Goal: Information Seeking & Learning: Learn about a topic

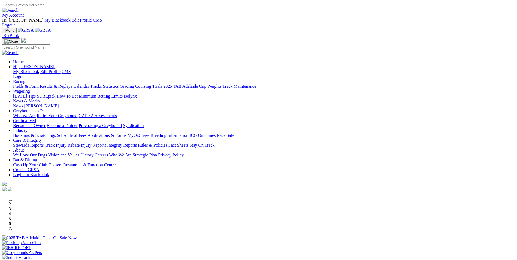
click at [30, 89] on link "Wagering" at bounding box center [21, 91] width 17 height 5
click at [25, 79] on link "Racing" at bounding box center [19, 81] width 12 height 5
click at [162, 84] on link "Trials" at bounding box center [157, 86] width 10 height 5
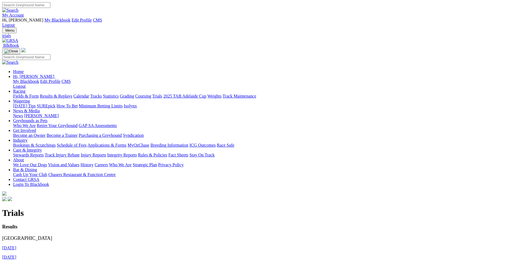
click at [16, 255] on link "24th August 2025" at bounding box center [9, 257] width 14 height 5
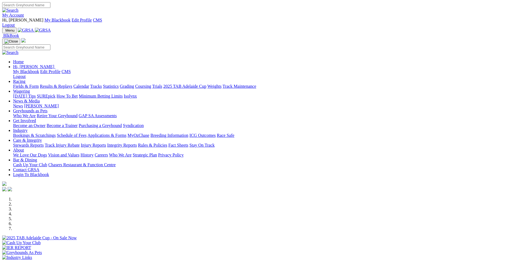
click at [162, 84] on link "Trials" at bounding box center [157, 86] width 10 height 5
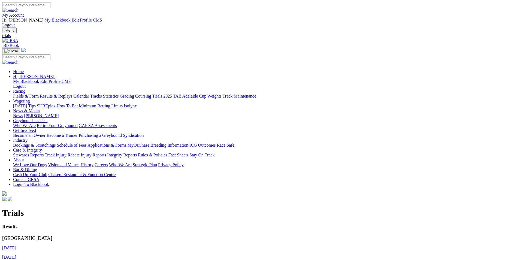
click at [16, 245] on link "31st August 2025" at bounding box center [9, 247] width 14 height 5
click at [16, 255] on link "24th August 2025" at bounding box center [9, 257] width 14 height 5
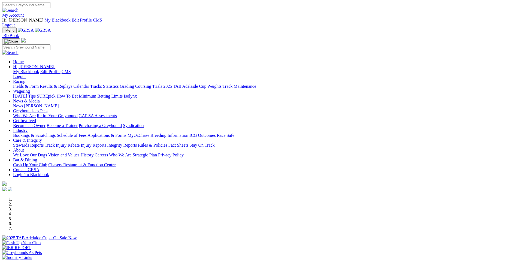
click at [24, 13] on link "My Account" at bounding box center [13, 15] width 22 height 5
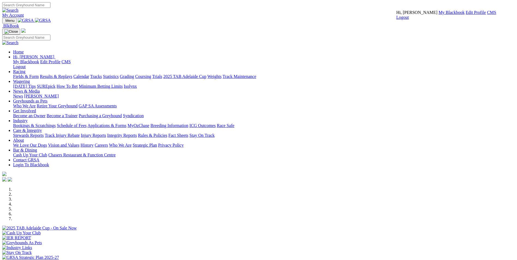
click at [487, 15] on link "CMS" at bounding box center [491, 12] width 9 height 5
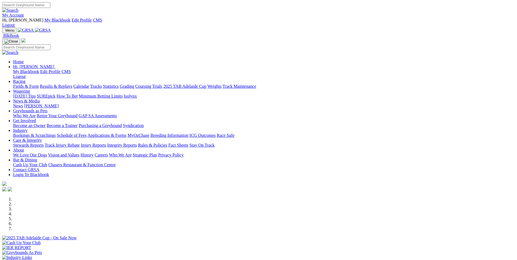
click at [25, 79] on link "Racing" at bounding box center [19, 81] width 12 height 5
click at [162, 84] on link "Trials" at bounding box center [157, 86] width 10 height 5
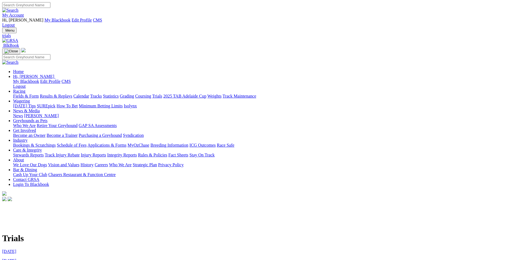
click at [16, 258] on link "24th August 2025" at bounding box center [9, 260] width 14 height 5
click at [16, 249] on link "[DATE]" at bounding box center [9, 251] width 14 height 5
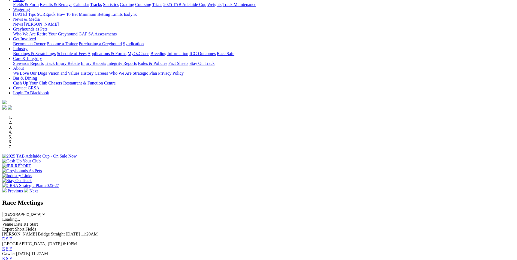
scroll to position [109, 0]
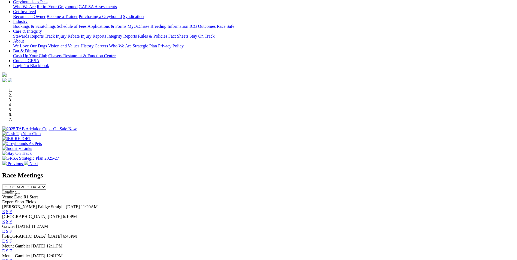
click at [5, 229] on link "E" at bounding box center [3, 231] width 3 height 5
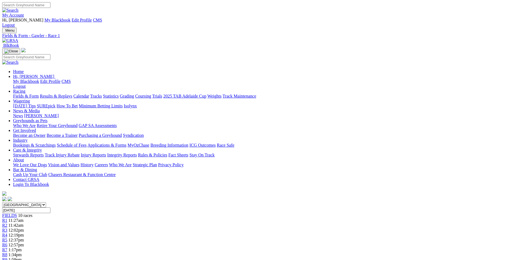
scroll to position [27, 0]
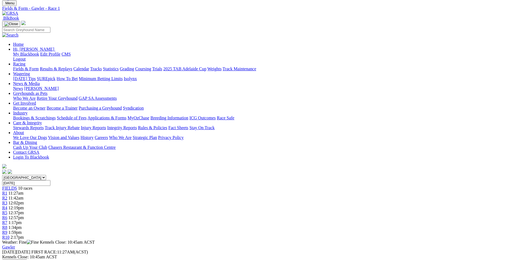
drag, startPoint x: 219, startPoint y: 188, endPoint x: 343, endPoint y: 205, distance: 124.8
copy p "LITTLE STEFANIA (1) 3rd at Angle Park from the middle Aug 18 and bumped into a …"
click at [7, 196] on link "R2" at bounding box center [4, 198] width 5 height 5
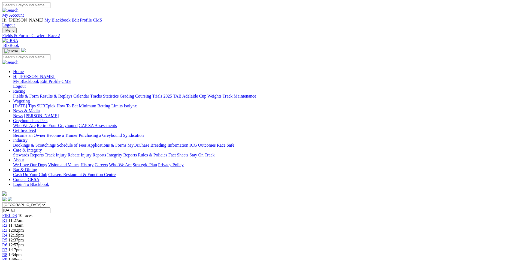
drag, startPoint x: 233, startPoint y: 226, endPoint x: 381, endPoint y: 239, distance: 148.0
drag, startPoint x: 381, startPoint y: 239, endPoint x: 361, endPoint y: 234, distance: 20.4
copy p "MR. BOLTER (4) 3rd from a middle draw here over 531m on Sunday and comes back i…"
click at [7, 228] on span "R3" at bounding box center [4, 230] width 5 height 5
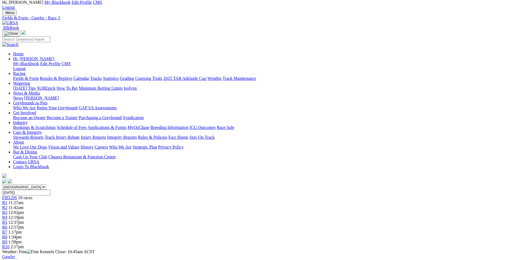
scroll to position [27, 0]
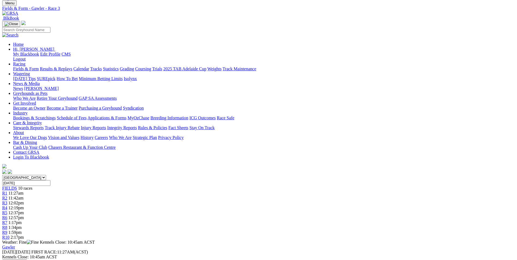
drag, startPoint x: 231, startPoint y: 189, endPoint x: 247, endPoint y: 208, distance: 25.4
drag, startPoint x: 247, startPoint y: 208, endPoint x: 245, endPoint y: 200, distance: 8.4
copy p "OREGON HUTAN (1) Started short when winning from this draw Aug 13 and placed ag…"
click at [225, 205] on div "R4 12:19pm" at bounding box center [258, 207] width 512 height 5
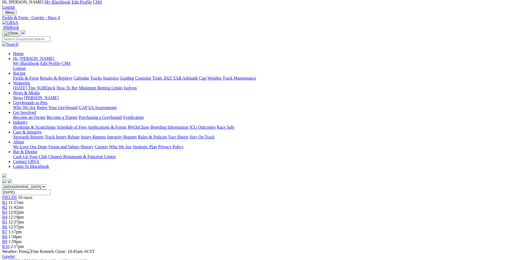
scroll to position [27, 0]
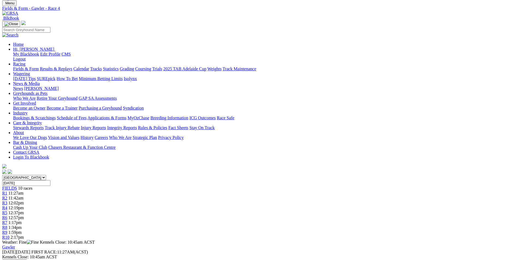
drag, startPoint x: 236, startPoint y: 187, endPoint x: 260, endPoint y: 206, distance: 30.0
drag, startPoint x: 260, startPoint y: 206, endPoint x: 249, endPoint y: 196, distance: 15.2
copy p "DILIGENT (4) Placed her last four starts and she's been showing good early burn…"
click at [258, 210] on div "R5 12:37pm" at bounding box center [258, 212] width 512 height 5
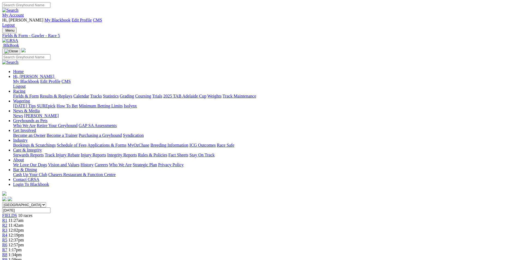
drag, startPoint x: 237, startPoint y: 224, endPoint x: 267, endPoint y: 244, distance: 36.0
drag, startPoint x: 267, startPoint y: 244, endPoint x: 255, endPoint y: 236, distance: 14.4
copy p "THUNDERING LADY (4) Going well at Angle Park winning two of her last three. Has…"
click at [24, 242] on span "12:57pm" at bounding box center [16, 244] width 16 height 5
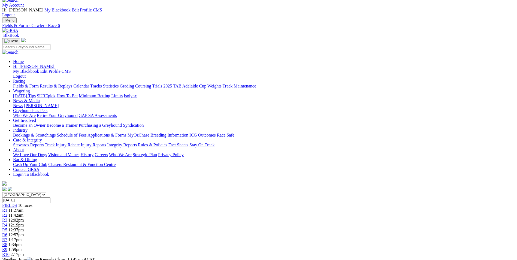
scroll to position [27, 0]
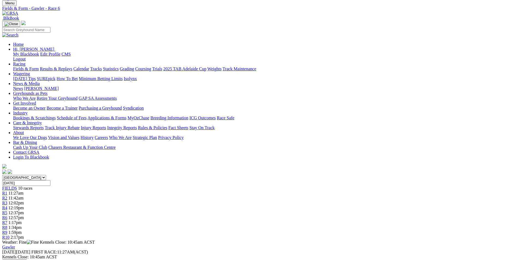
drag, startPoint x: 224, startPoint y: 197, endPoint x: 351, endPoint y: 212, distance: 128.4
drag, startPoint x: 351, startPoint y: 212, endPoint x: 317, endPoint y: 200, distance: 36.1
copy p "BINGO QUEEN (4) Started at goods odds when winning at Angle Park Aug 30. Has wo…"
click at [327, 220] on div "R7 1:17pm" at bounding box center [258, 222] width 512 height 5
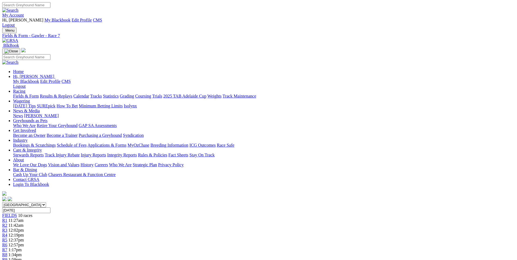
scroll to position [27, 0]
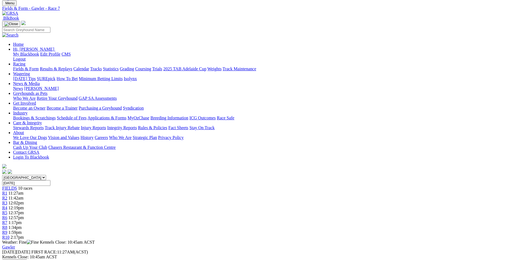
drag, startPoint x: 237, startPoint y: 197, endPoint x: 285, endPoint y: 219, distance: 52.2
drag, startPoint x: 285, startPoint y: 219, endPoint x: 269, endPoint y: 209, distance: 18.8
copy p "SEBON BOLT (7) 4th from a wide draw over the 530m at AP Aug 28. Solid record th…"
click at [22, 225] on span "1:34pm" at bounding box center [14, 227] width 13 height 5
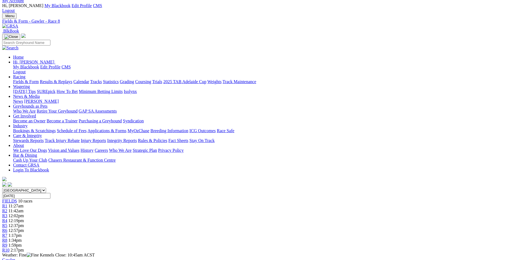
scroll to position [27, 0]
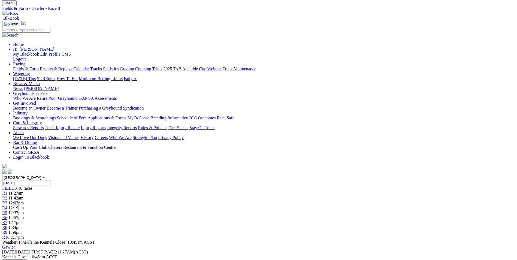
drag, startPoint x: 211, startPoint y: 198, endPoint x: 299, endPoint y: 212, distance: 89.4
drag, startPoint x: 299, startPoint y: 212, endPoint x: 287, endPoint y: 209, distance: 12.1
copy p "FANTASTIC [PERSON_NAME] (4) 2nd from an inside draw when showing good pace and …"
click at [22, 230] on span "1:59pm" at bounding box center [14, 232] width 13 height 5
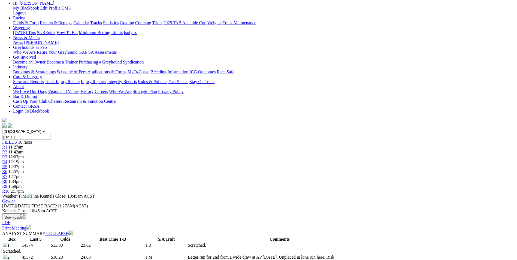
scroll to position [54, 0]
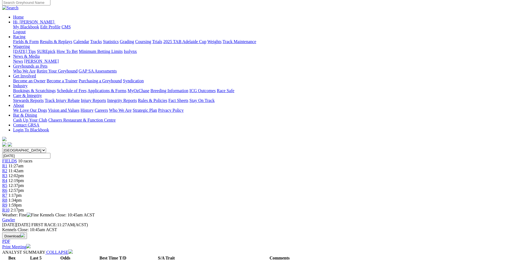
drag, startPoint x: 234, startPoint y: 171, endPoint x: 374, endPoint y: 186, distance: 140.3
drag, startPoint x: 374, startPoint y: 186, endPoint x: 355, endPoint y: 182, distance: 19.4
copy p "HE'S A PROFIT (5) Little luck from this draw at AP [DATE] and won from an insid…"
click at [10, 208] on link "R10" at bounding box center [5, 210] width 7 height 5
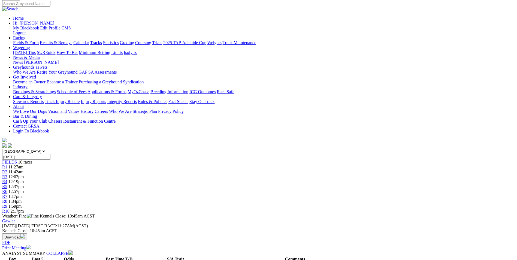
scroll to position [54, 0]
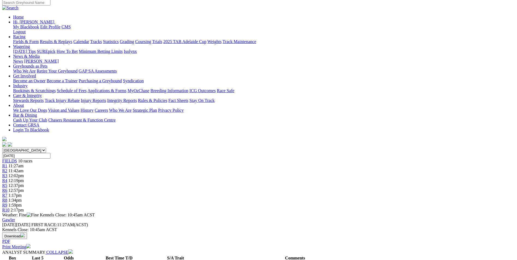
drag, startPoint x: 231, startPoint y: 160, endPoint x: 376, endPoint y: 181, distance: 146.0
drag, startPoint x: 376, startPoint y: 181, endPoint x: 320, endPoint y: 167, distance: 57.5
copy p "BINNAWAY WIZARD (4) Finished at the back on the straight [DATE] and placed here…"
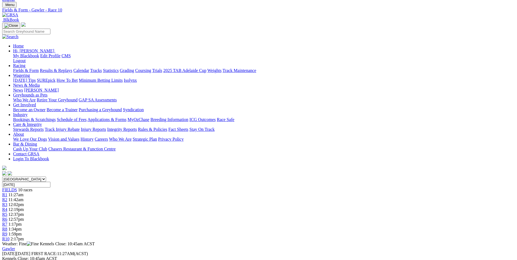
scroll to position [0, 0]
